Goal: Find specific page/section: Find specific page/section

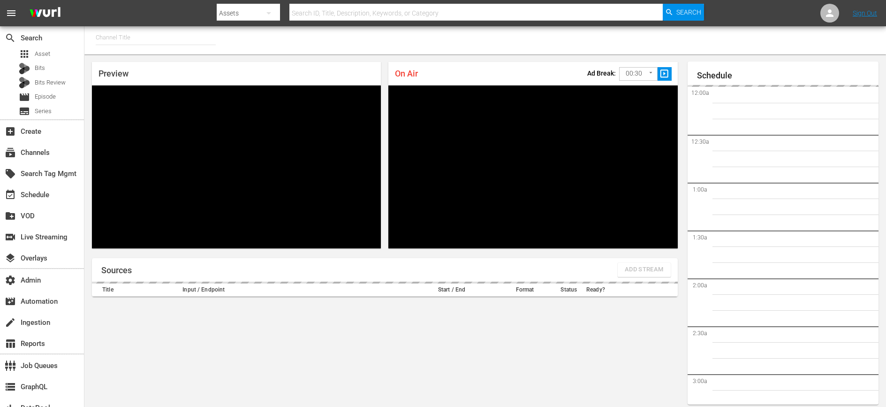
type input "MSG SportsZone - Roku Feed (1582)"
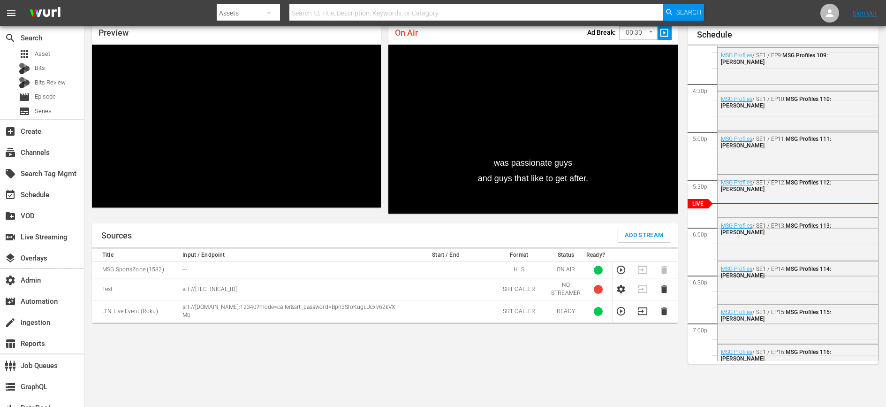
scroll to position [65, 0]
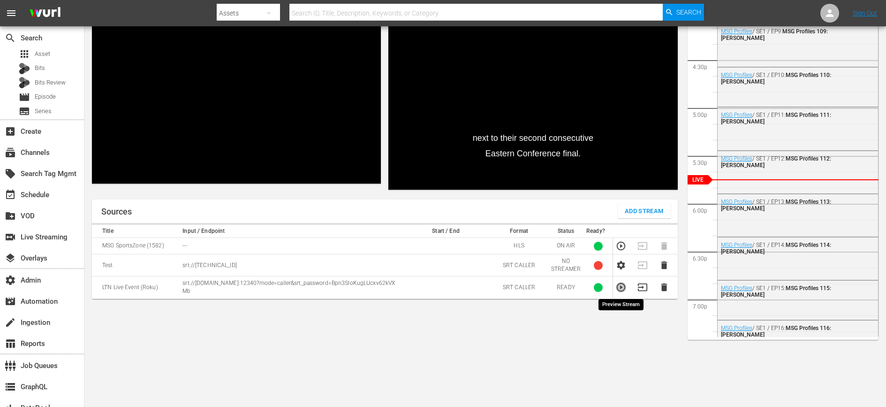
click at [623, 290] on icon "button" at bounding box center [621, 287] width 10 height 10
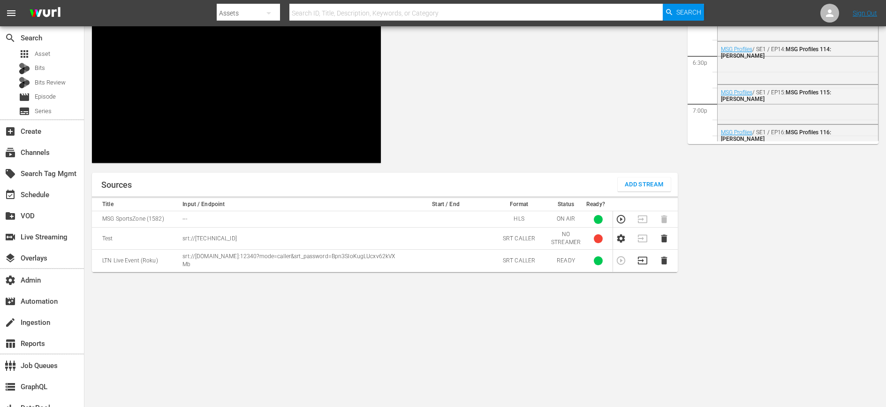
scroll to position [261, 0]
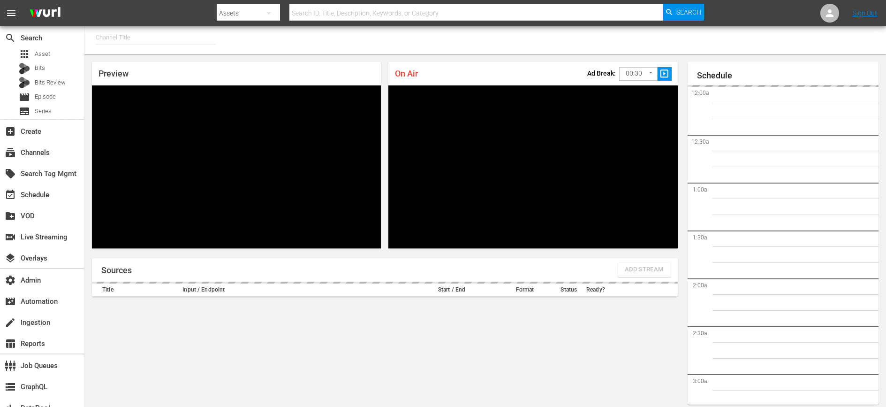
type input "MSG SportsZone - Roku Feed (1582)"
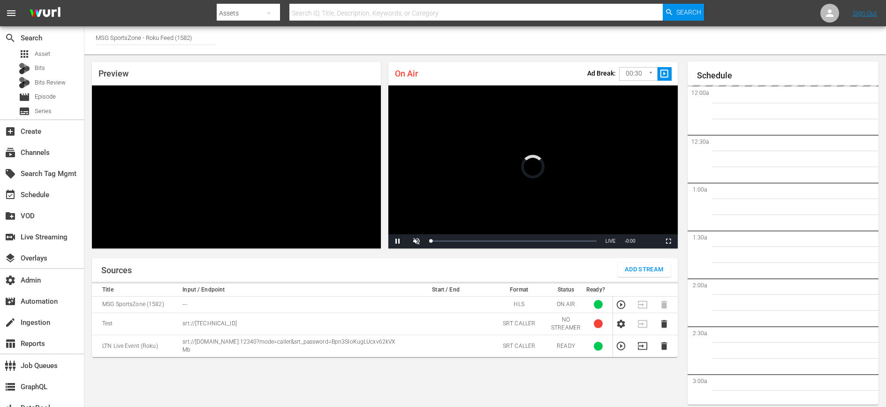
scroll to position [41, 0]
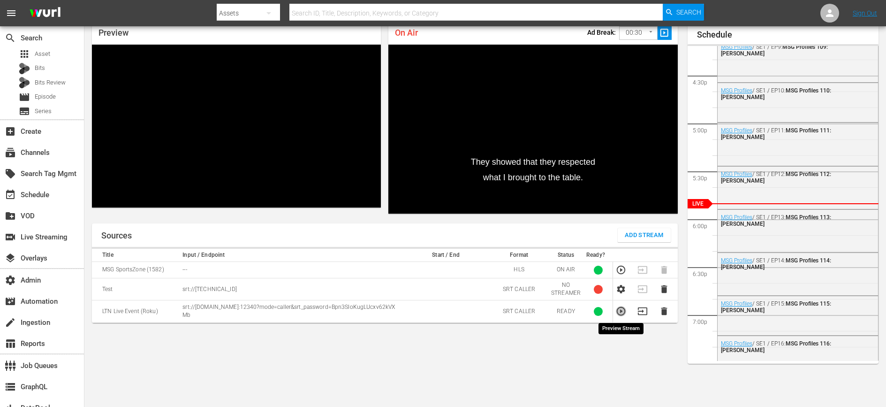
click at [621, 312] on icon "button" at bounding box center [621, 311] width 8 height 8
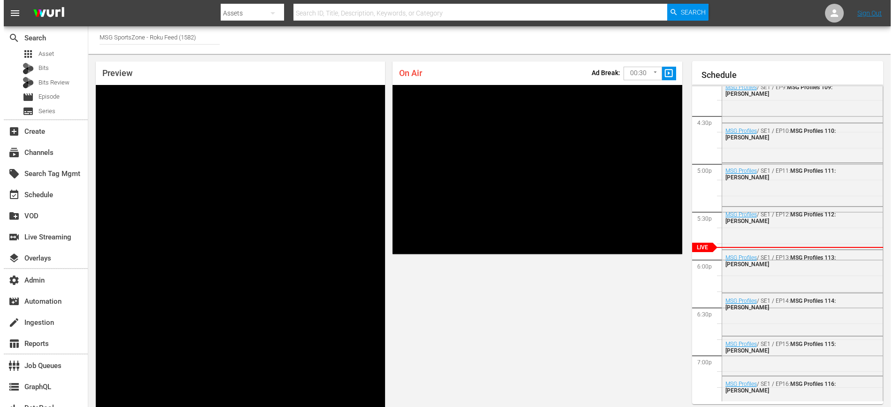
scroll to position [0, 0]
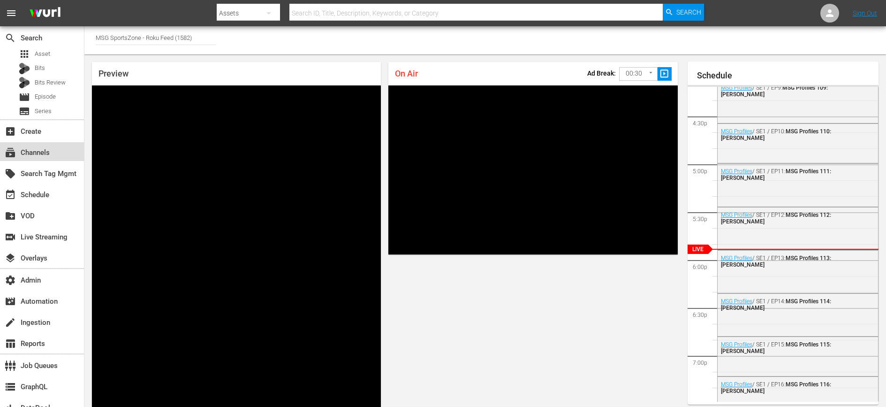
click at [40, 152] on div "subscriptions Channels" at bounding box center [26, 151] width 53 height 8
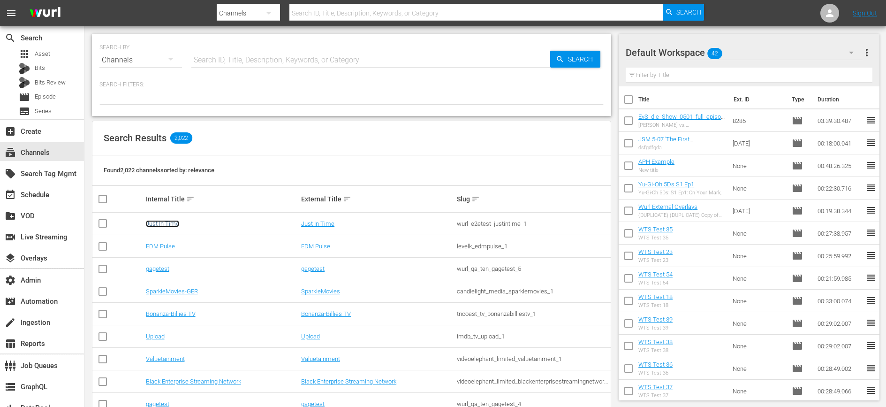
click at [170, 226] on link "Just In Time" at bounding box center [162, 223] width 33 height 7
